Goal: Check status: Check status

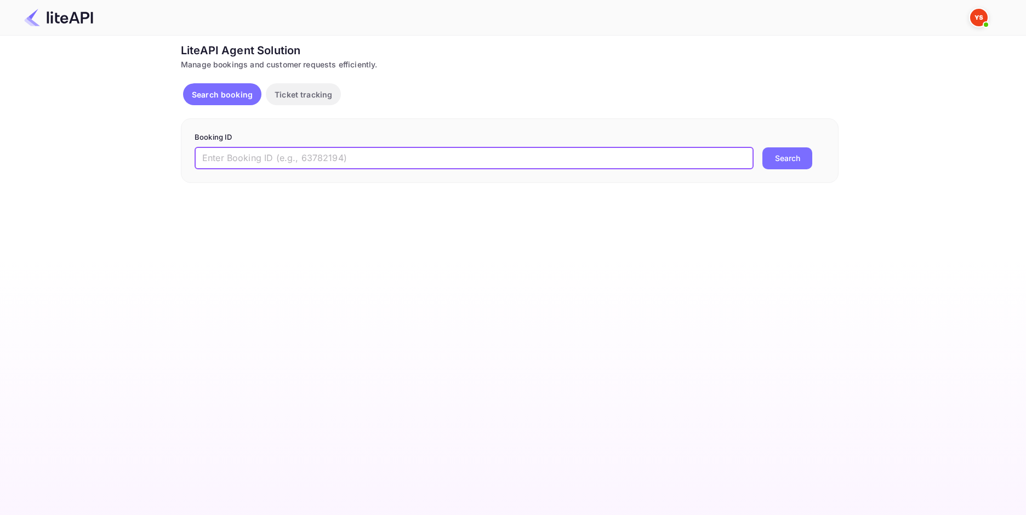
paste input "8417372"
type input "8417372"
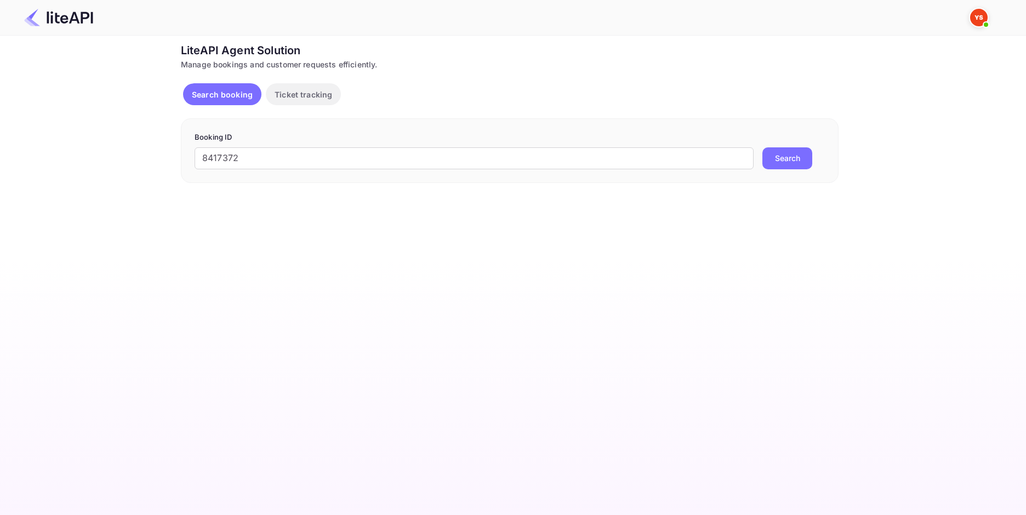
click at [795, 156] on button "Search" at bounding box center [787, 158] width 50 height 22
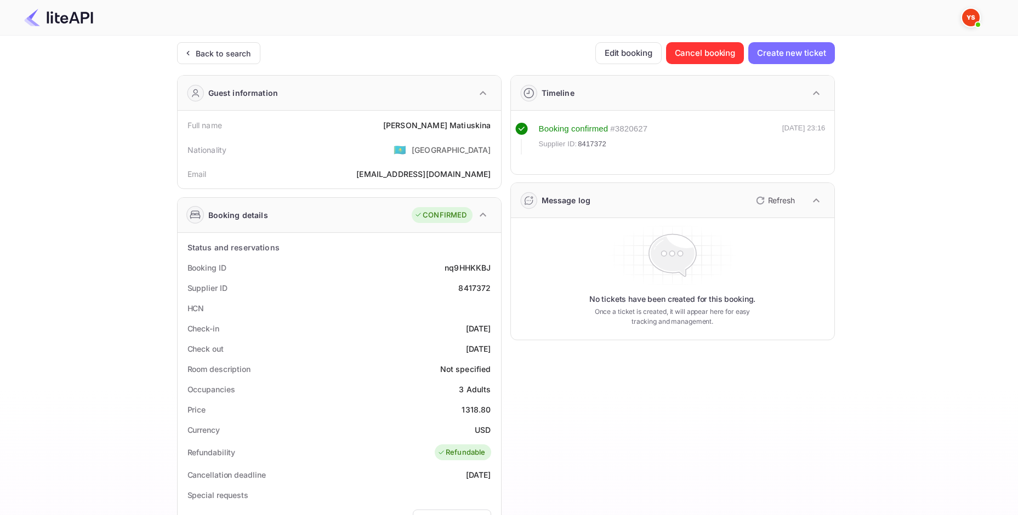
click at [453, 126] on div "[PERSON_NAME]" at bounding box center [437, 125] width 108 height 12
click at [480, 411] on div "1318.80" at bounding box center [475, 410] width 29 height 12
copy div "1318.80"
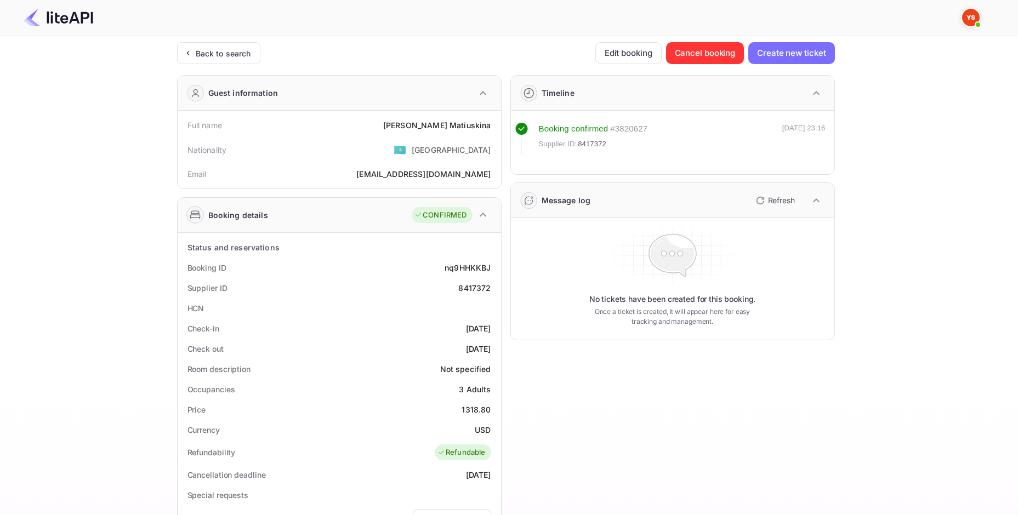
click at [482, 427] on div "USD" at bounding box center [483, 430] width 16 height 12
copy div "USD"
